Goal: Task Accomplishment & Management: Manage account settings

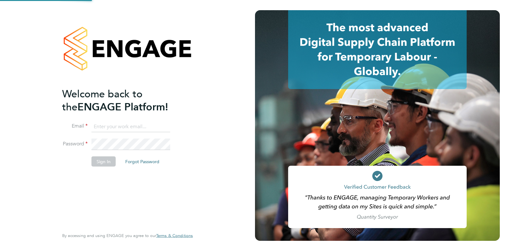
type input "[PERSON_NAME][EMAIL_ADDRESS][PERSON_NAME][DOMAIN_NAME]"
click at [95, 194] on div "Welcome back to the ENGAGE Platform! Email [EMAIL_ADDRESS][PERSON_NAME][PERSON_…" at bounding box center [124, 157] width 124 height 141
click at [108, 165] on button "Sign In" at bounding box center [103, 161] width 24 height 10
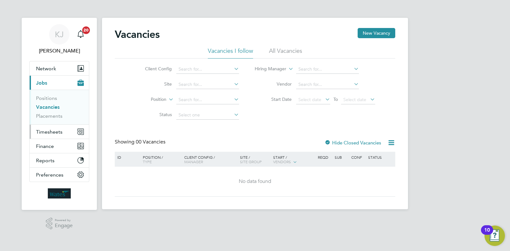
click at [52, 136] on button "Timesheets" at bounding box center [59, 132] width 59 height 14
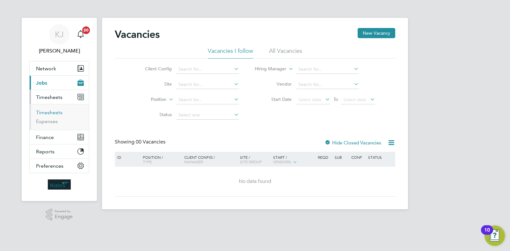
click at [58, 112] on link "Timesheets" at bounding box center [49, 113] width 26 height 6
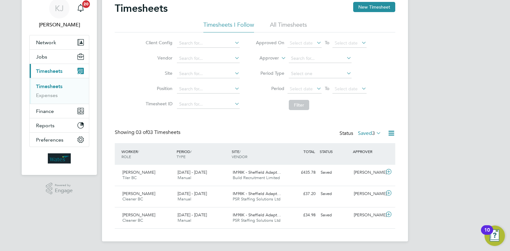
click at [370, 130] on label "Saved 3" at bounding box center [369, 133] width 23 height 6
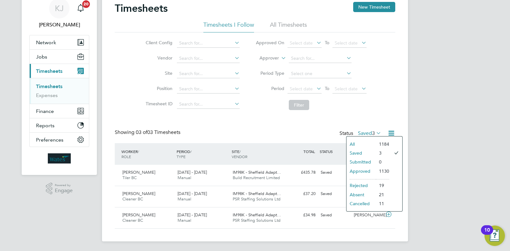
click at [369, 162] on li "Submitted" at bounding box center [360, 162] width 29 height 9
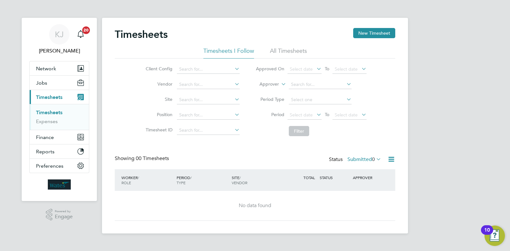
click at [374, 158] on span "0" at bounding box center [373, 159] width 3 height 6
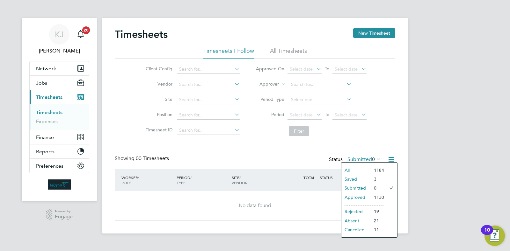
click at [373, 171] on li "1184" at bounding box center [377, 170] width 13 height 9
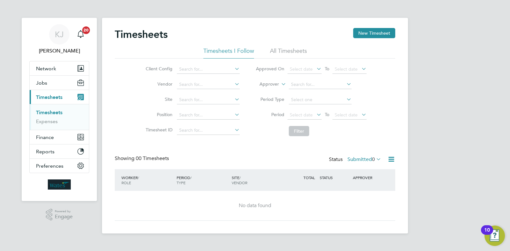
click at [375, 160] on icon at bounding box center [375, 159] width 0 height 9
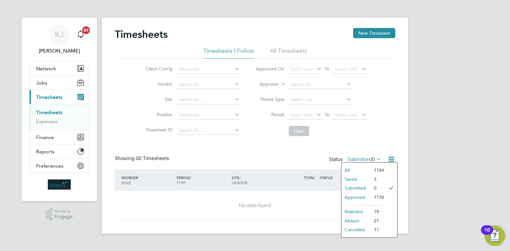
click at [349, 168] on li "All" at bounding box center [355, 170] width 29 height 9
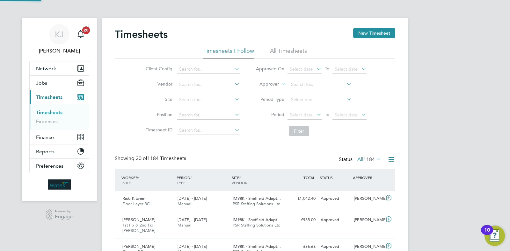
scroll to position [16, 55]
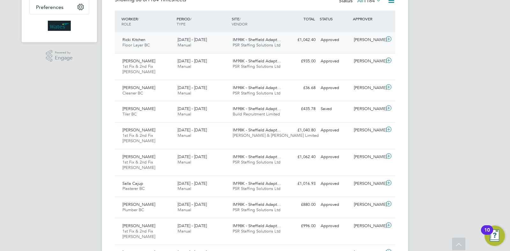
click at [258, 45] on span "PSR Staffing Solutions Ltd" at bounding box center [257, 44] width 48 height 5
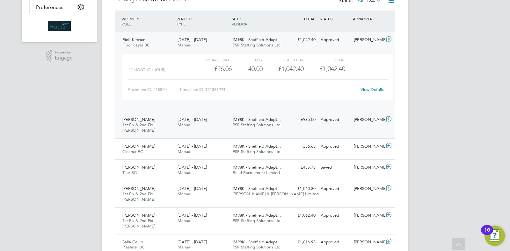
drag, startPoint x: 196, startPoint y: 129, endPoint x: 206, endPoint y: 136, distance: 12.2
click at [196, 129] on div "20 - 26 Sep 2025 Manual" at bounding box center [202, 123] width 55 height 16
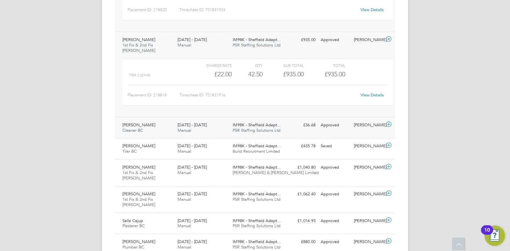
click at [196, 128] on div "20 - 26 Sep 2025 Manual" at bounding box center [202, 128] width 55 height 16
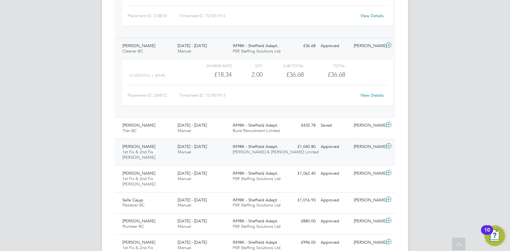
click at [204, 154] on div "20 - 26 Sep 2025 Manual" at bounding box center [202, 150] width 55 height 16
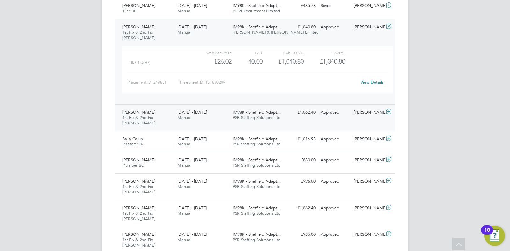
click at [199, 115] on div "20 - 26 Sep 2025 Manual" at bounding box center [202, 115] width 55 height 16
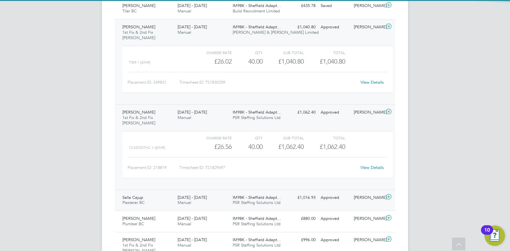
click at [204, 203] on div "20 - 26 Sep 2025 Manual" at bounding box center [202, 201] width 55 height 16
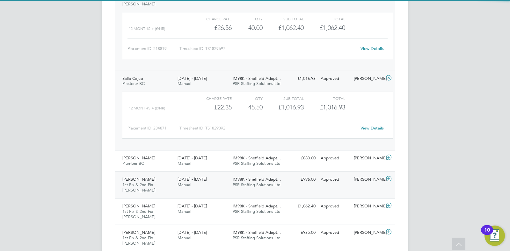
click at [191, 184] on span "Manual" at bounding box center [185, 184] width 14 height 5
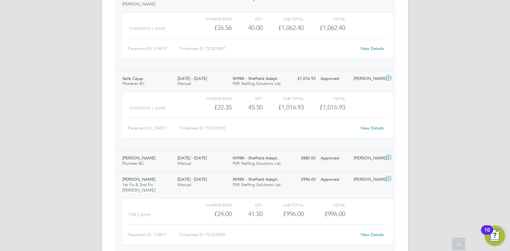
click at [193, 166] on div "20 - 26 Sep 2025 Manual" at bounding box center [202, 161] width 55 height 16
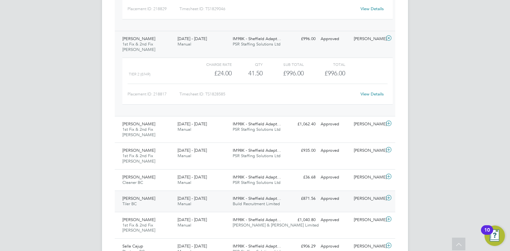
click at [203, 207] on div "20 - 26 Sep 2025 Manual" at bounding box center [202, 202] width 55 height 16
